Goal: Task Accomplishment & Management: Use online tool/utility

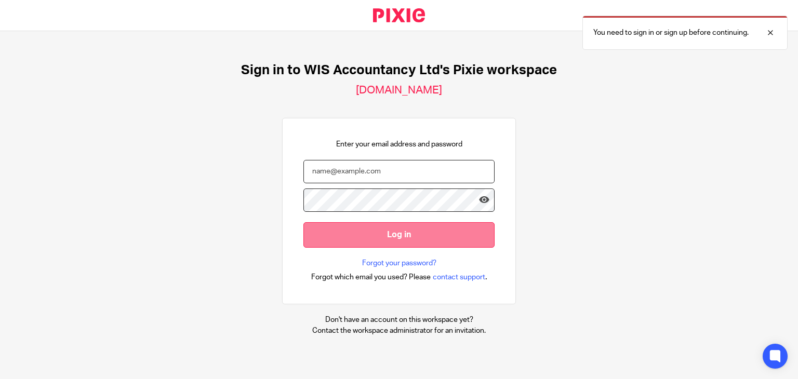
type input "amri@wis-accountancy.co.uk"
click at [389, 238] on input "Log in" at bounding box center [399, 234] width 191 height 25
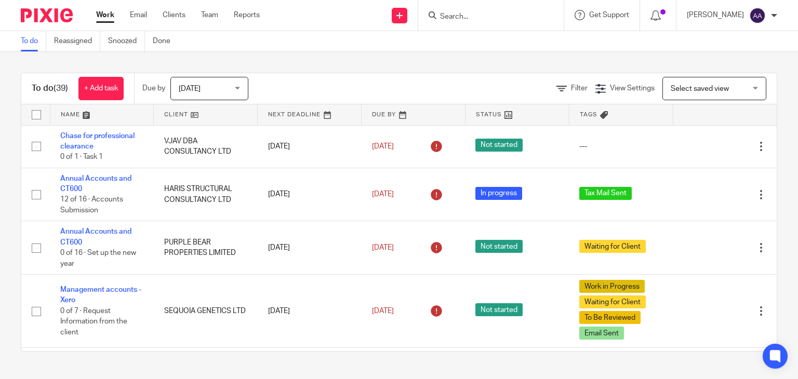
click at [470, 17] on input "Search" at bounding box center [486, 16] width 94 height 9
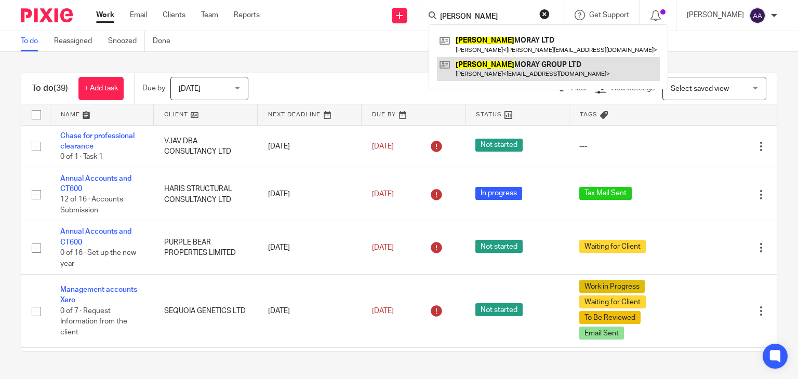
type input "clyde"
click at [532, 67] on link at bounding box center [548, 69] width 223 height 24
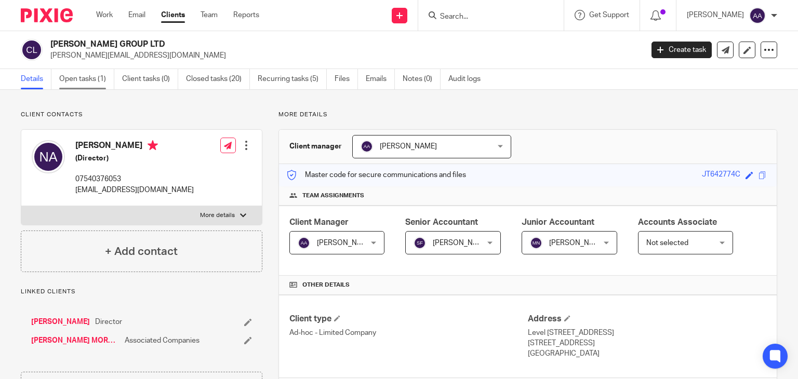
click at [60, 77] on link "Open tasks (1)" at bounding box center [86, 79] width 55 height 20
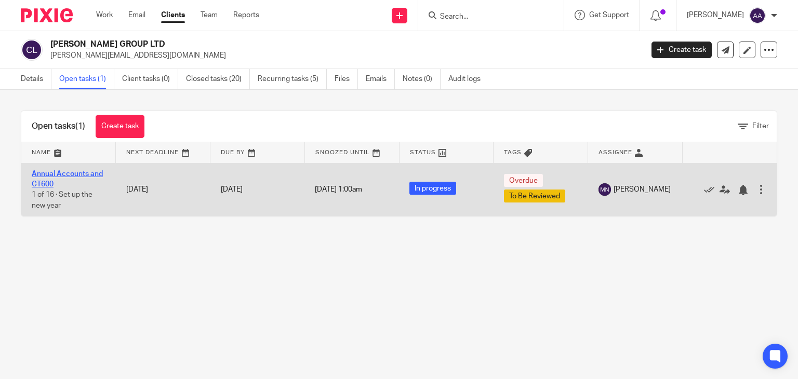
click at [83, 171] on link "Annual Accounts and CT600" at bounding box center [67, 179] width 71 height 18
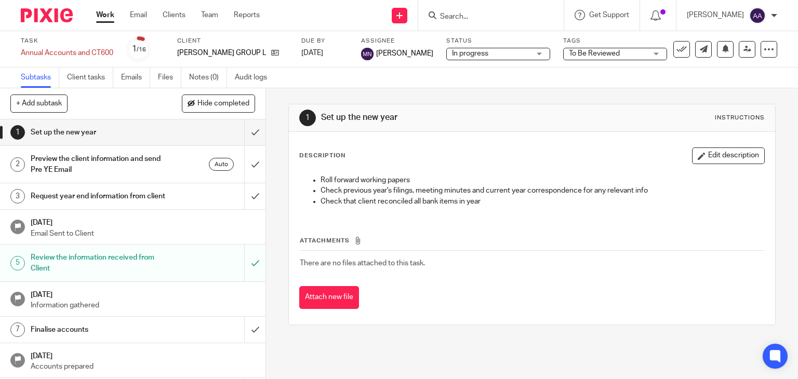
click at [521, 56] on span "In progress" at bounding box center [491, 53] width 78 height 11
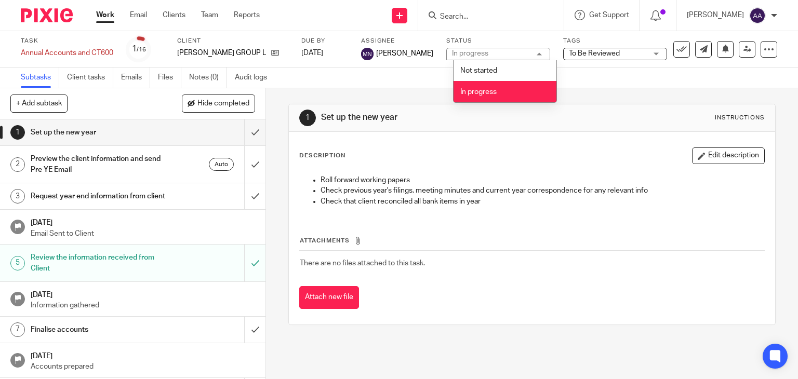
click at [590, 100] on div "1 Set up the new year Instructions Description Edit description Roll forward wo…" at bounding box center [532, 214] width 488 height 253
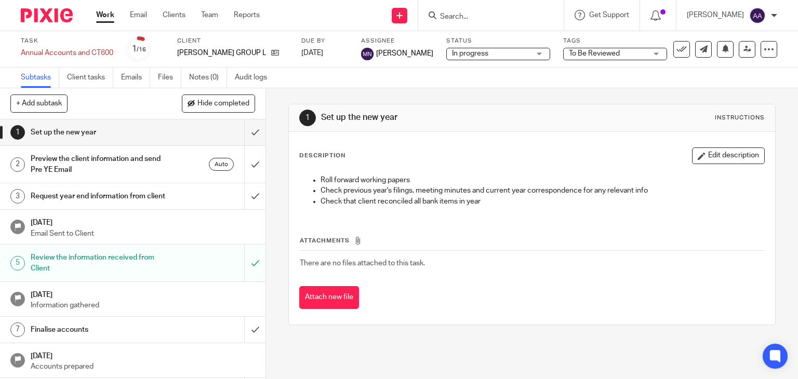
click at [612, 62] on div "Task Annual Accounts and CT600 Save Annual Accounts and CT600 1 /16 Client CLYD…" at bounding box center [399, 49] width 798 height 36
click at [613, 59] on span "To Be Reviewed" at bounding box center [608, 53] width 78 height 11
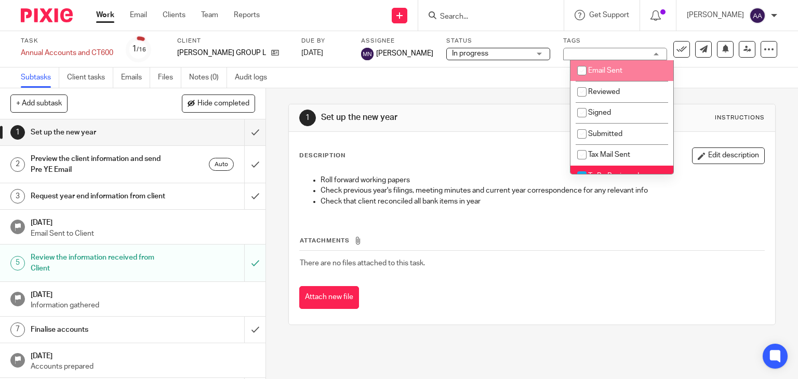
click at [540, 58] on div "In progress In progress" at bounding box center [499, 54] width 104 height 12
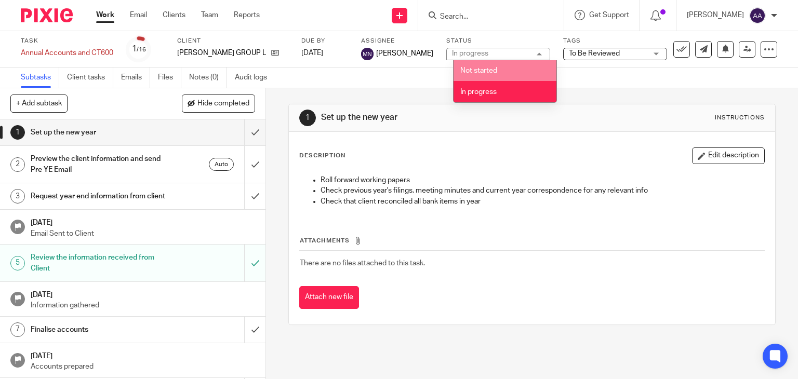
click at [586, 81] on div "Subtasks Client tasks Emails Files Notes (0) Audit logs" at bounding box center [399, 78] width 798 height 21
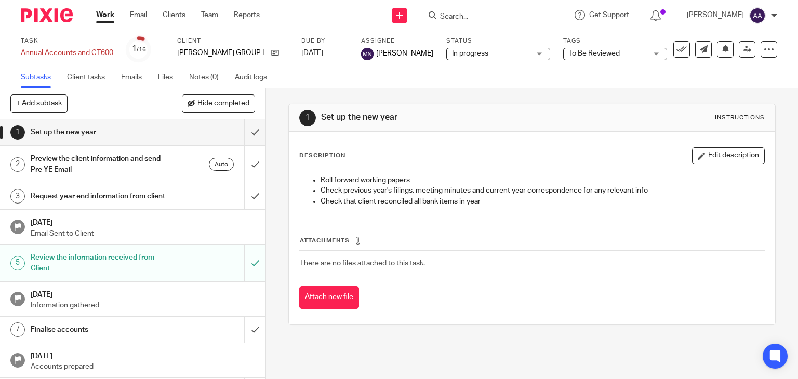
click at [603, 50] on span "To Be Reviewed" at bounding box center [594, 53] width 51 height 7
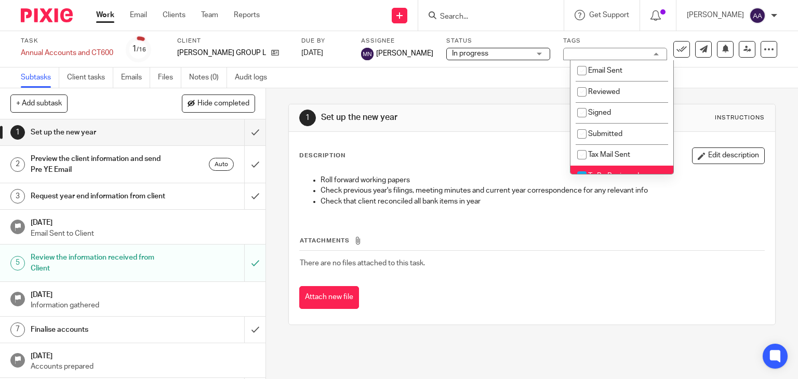
click at [601, 167] on li "To Be Reviewed" at bounding box center [622, 176] width 103 height 21
checkbox input "false"
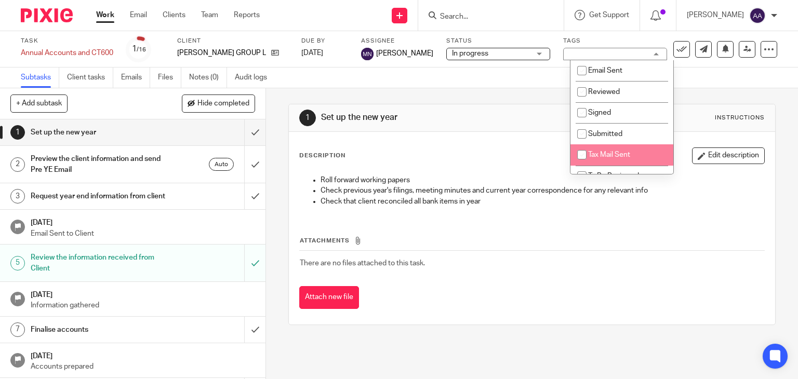
click at [606, 155] on span "Tax Mail Sent" at bounding box center [609, 154] width 42 height 7
checkbox input "true"
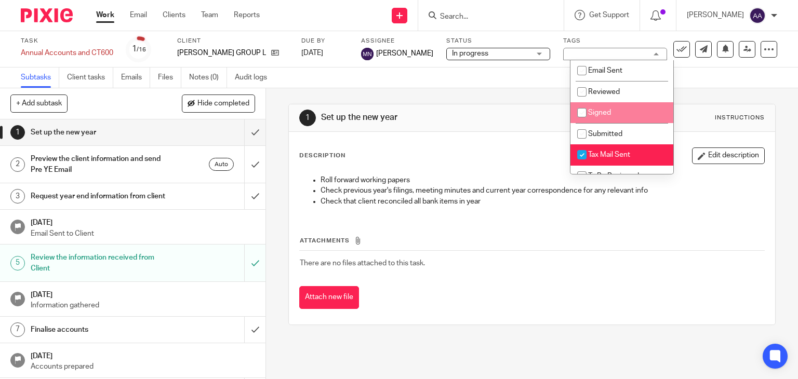
click at [507, 100] on div "1 Set up the new year Instructions Description Edit description Roll forward wo…" at bounding box center [532, 214] width 488 height 253
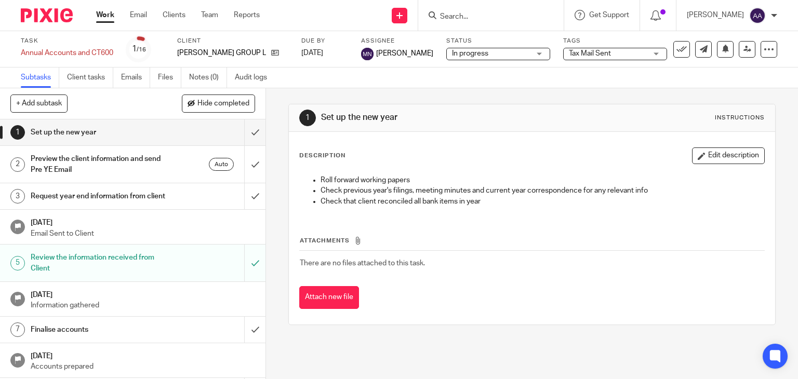
click at [482, 51] on span "In progress" at bounding box center [470, 53] width 36 height 7
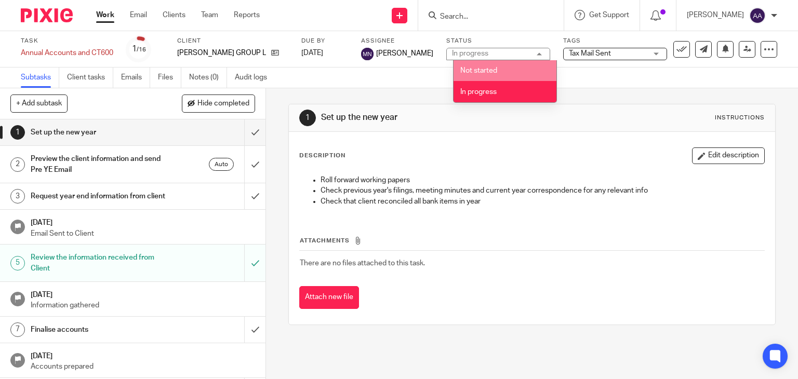
click at [585, 95] on div "1 Set up the new year Instructions Description Edit description Roll forward wo…" at bounding box center [532, 214] width 488 height 253
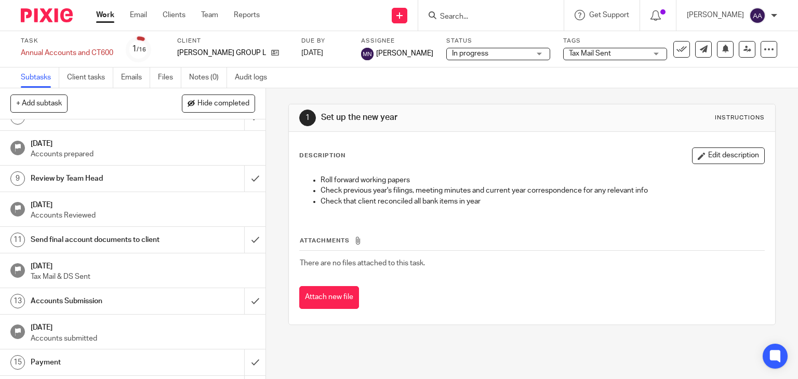
scroll to position [256, 0]
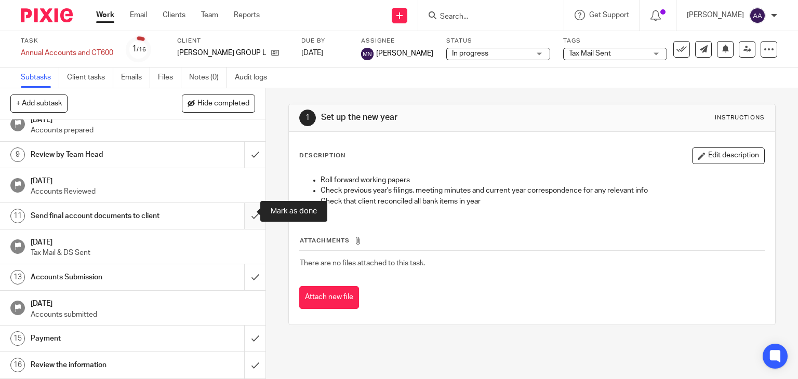
click at [250, 213] on input "submit" at bounding box center [133, 216] width 266 height 26
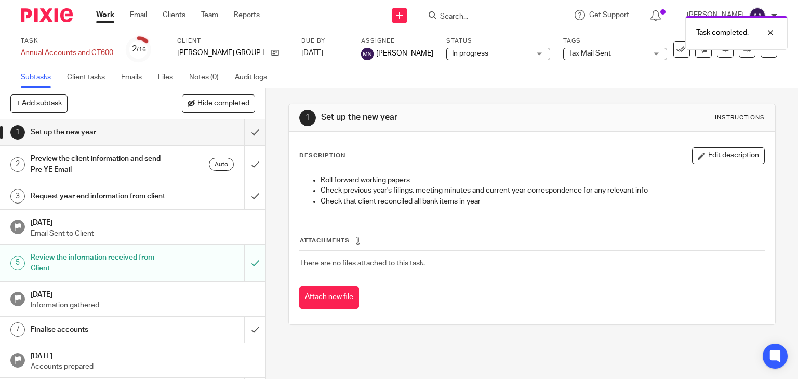
click at [103, 20] on link "Work" at bounding box center [105, 15] width 18 height 10
